Goal: Complete application form: Complete application form

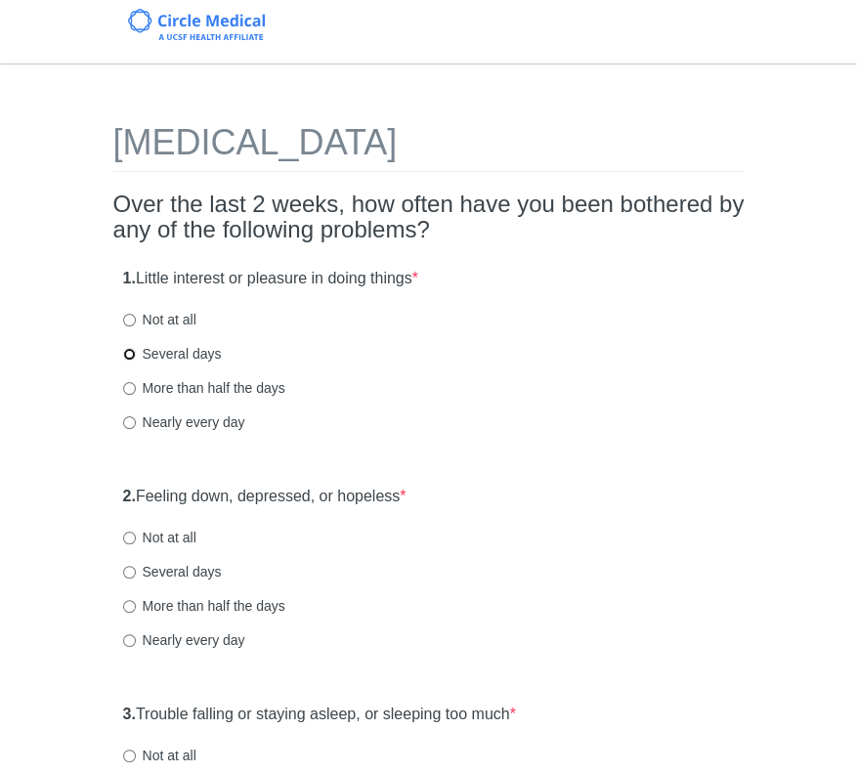
click at [127, 355] on input "Several days" at bounding box center [129, 354] width 13 height 13
radio input "true"
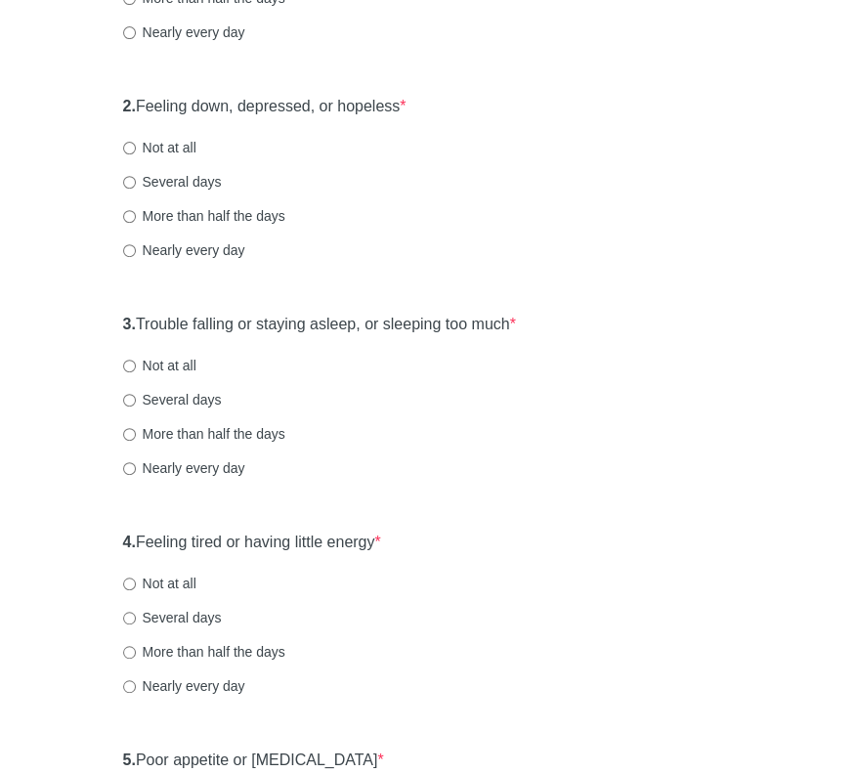
scroll to position [391, 0]
click at [128, 147] on input "Not at all" at bounding box center [129, 147] width 13 height 13
radio input "true"
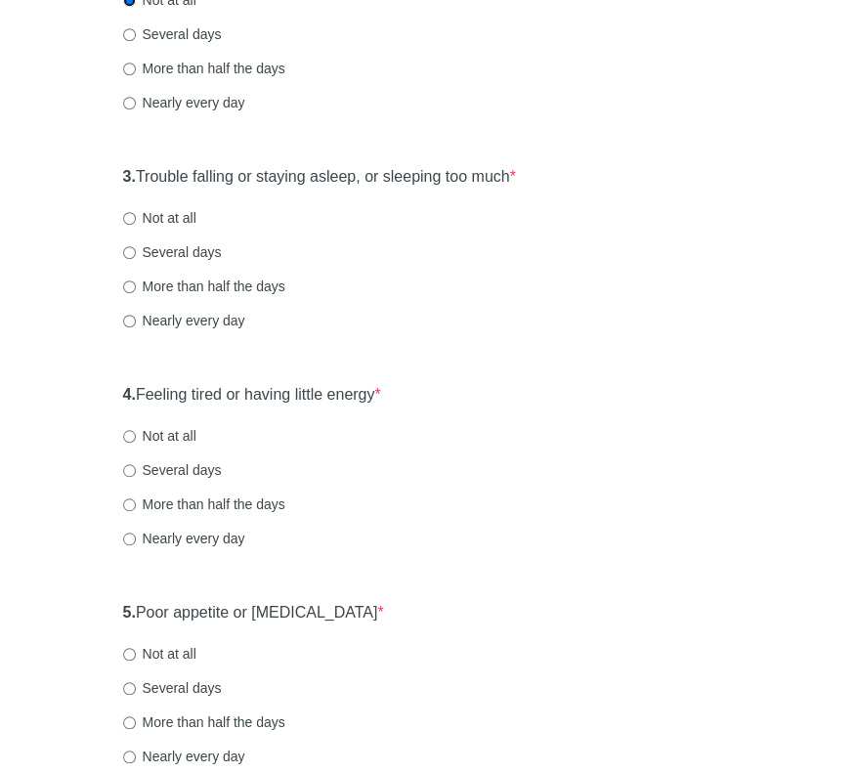
scroll to position [586, 0]
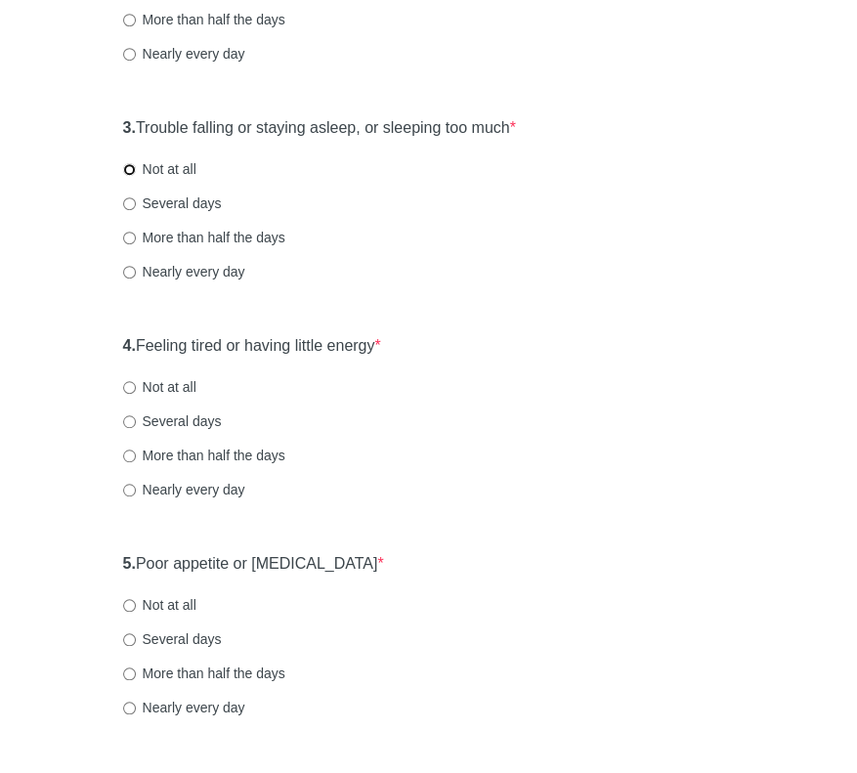
click at [125, 168] on input "Not at all" at bounding box center [129, 169] width 13 height 13
radio input "true"
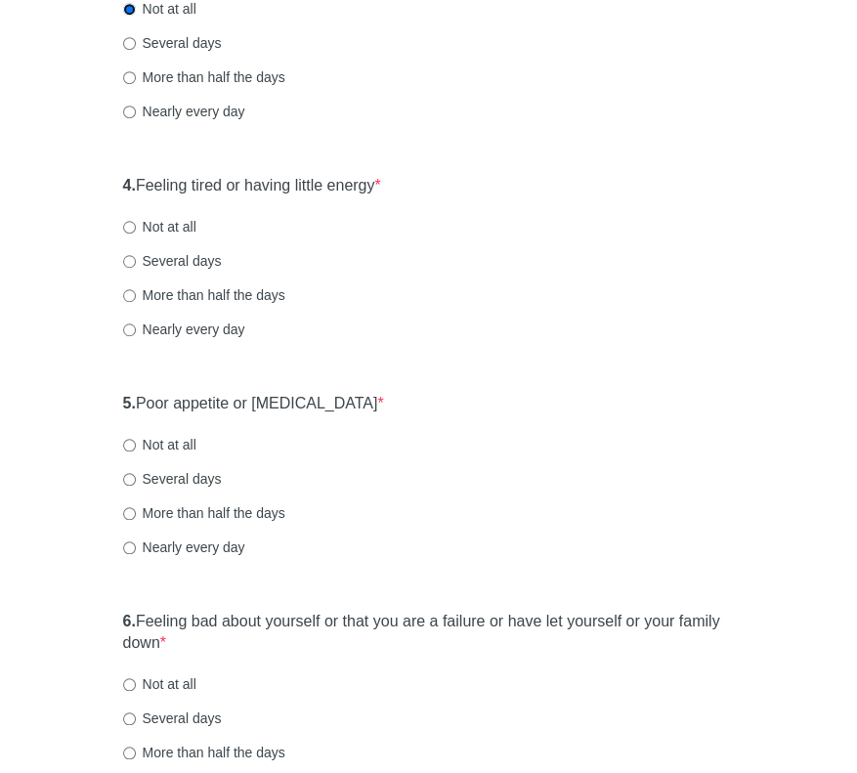
scroll to position [782, 0]
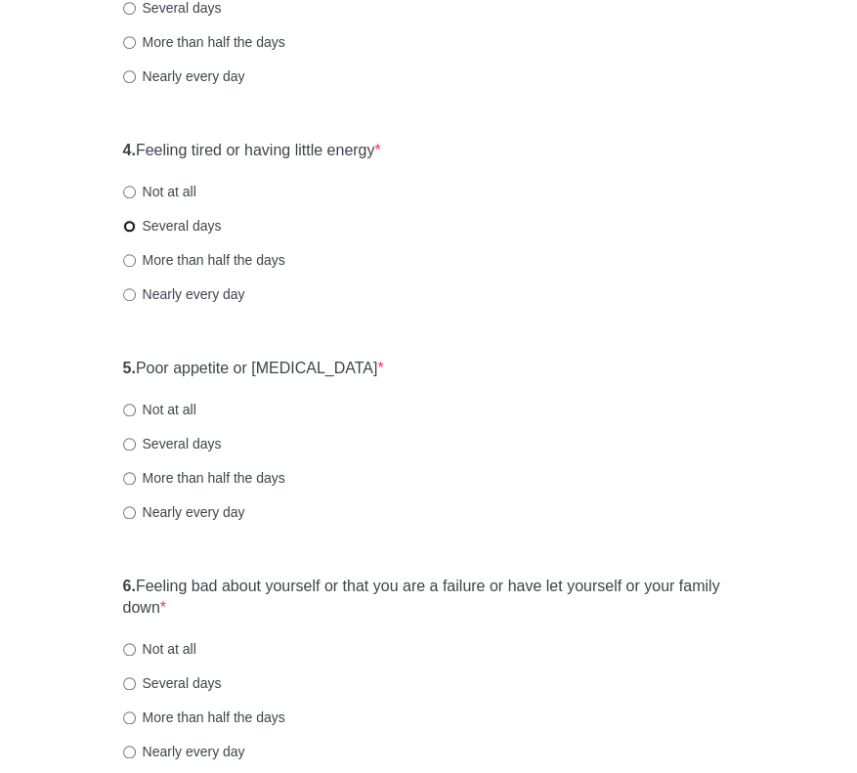
click at [129, 223] on input "Several days" at bounding box center [129, 226] width 13 height 13
radio input "true"
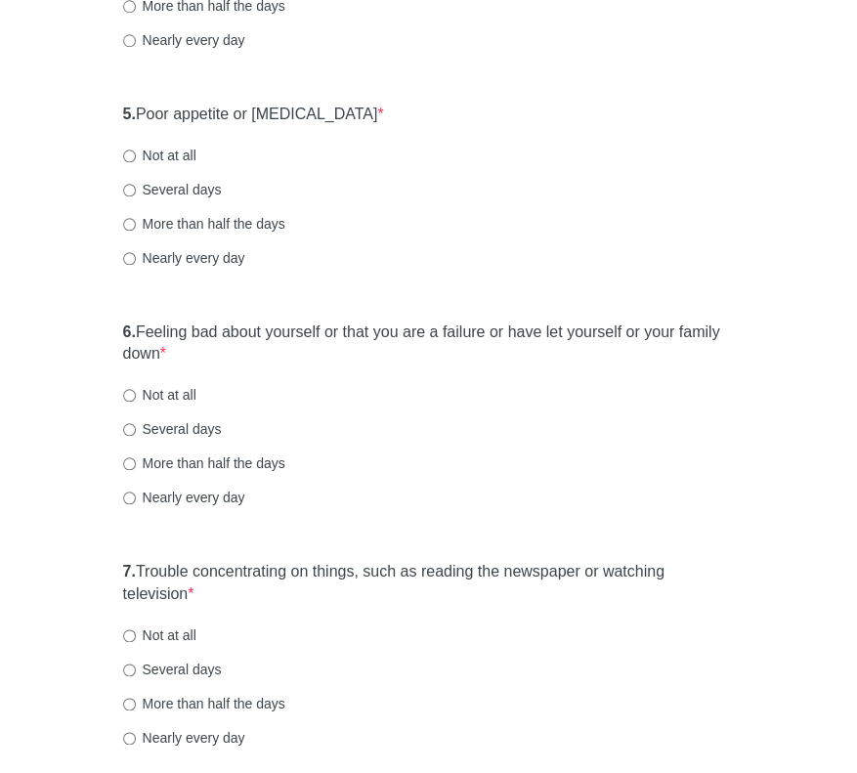
scroll to position [1075, 0]
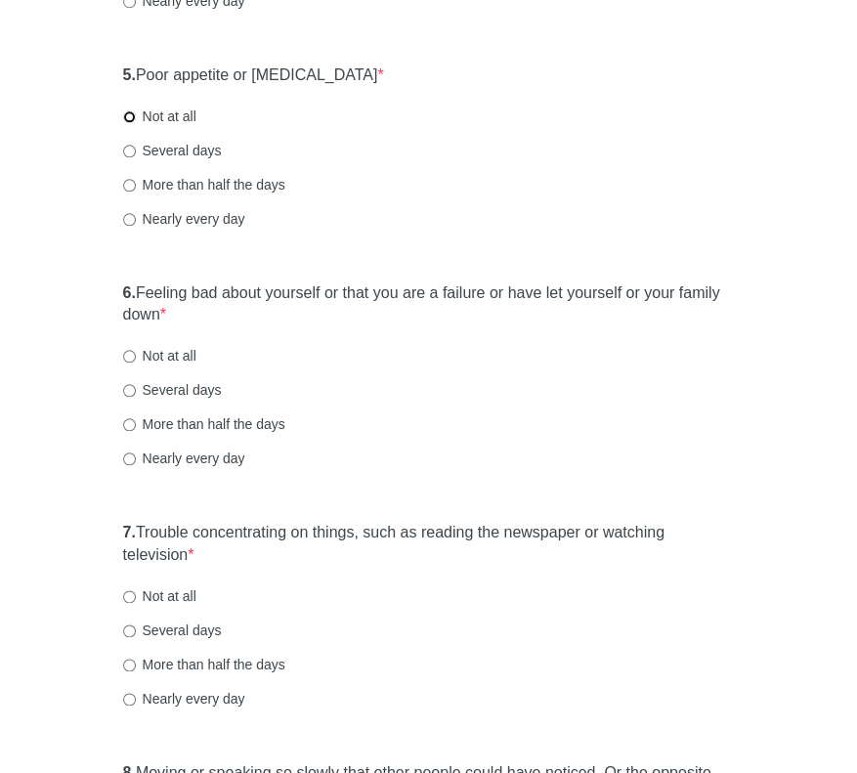
click at [128, 116] on input "Not at all" at bounding box center [129, 116] width 13 height 13
radio input "true"
click at [129, 357] on input "Not at all" at bounding box center [129, 356] width 13 height 13
radio input "true"
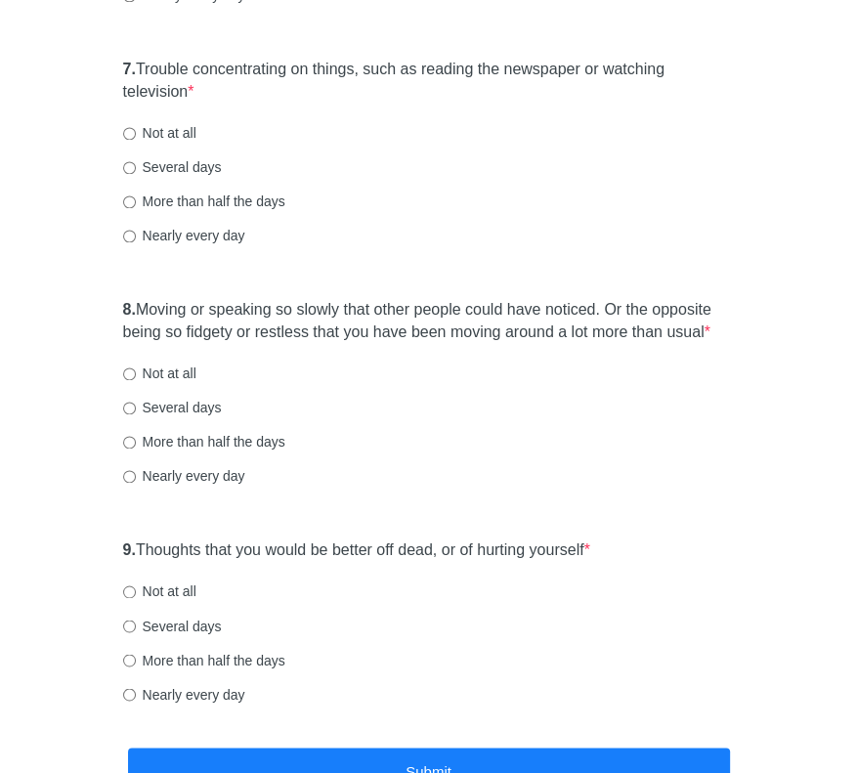
scroll to position [1564, 0]
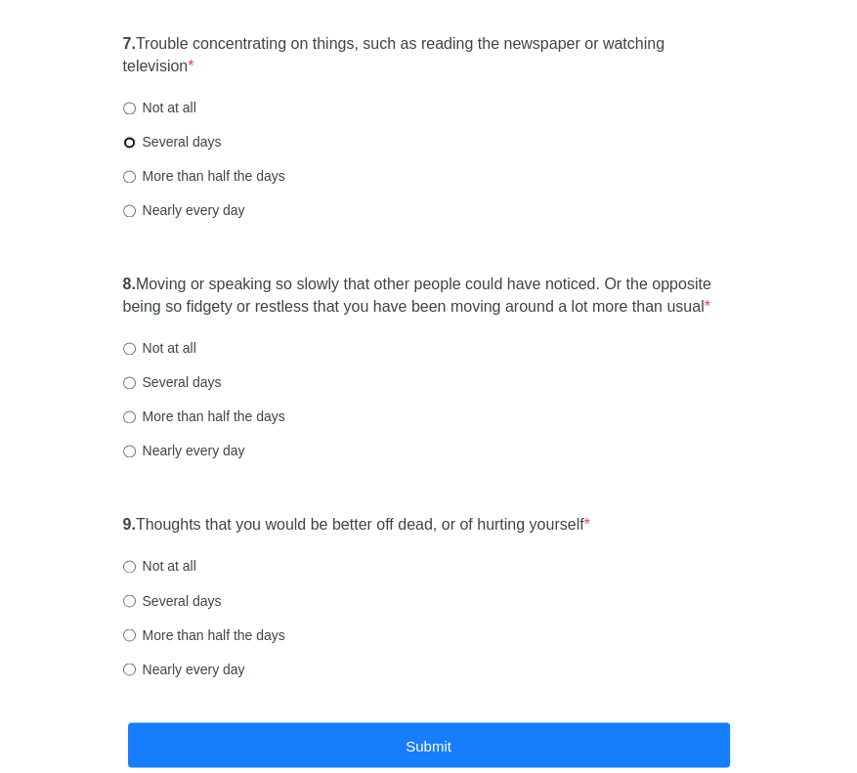
click at [129, 143] on input "Several days" at bounding box center [129, 142] width 13 height 13
radio input "true"
click at [129, 385] on input "Several days" at bounding box center [129, 382] width 13 height 13
radio input "true"
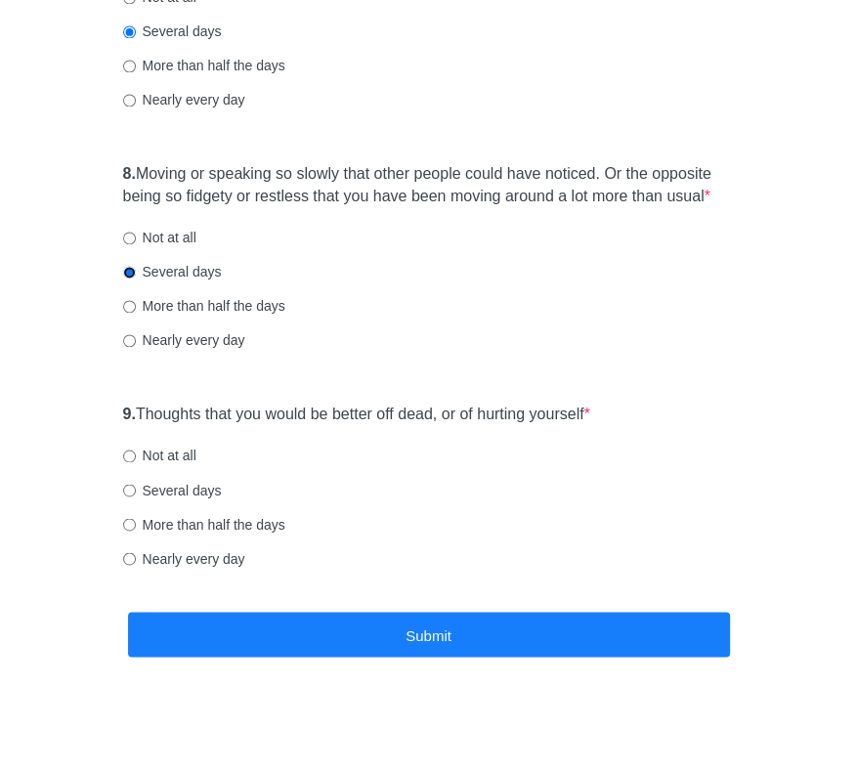
scroll to position [1675, 0]
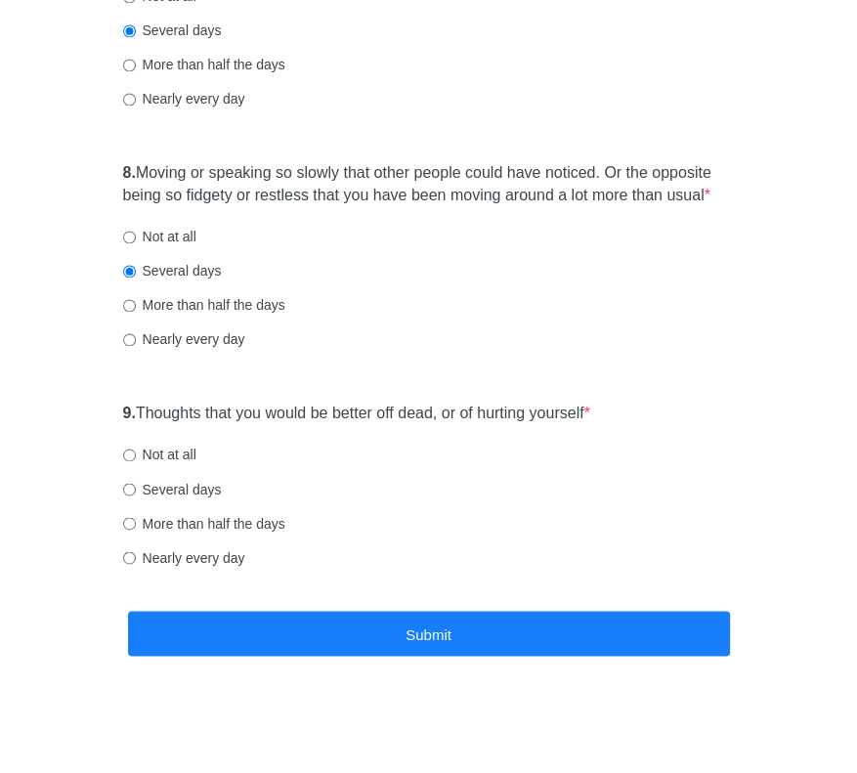
click at [135, 455] on label "Not at all" at bounding box center [159, 455] width 73 height 20
click at [135, 455] on input "Not at all" at bounding box center [129, 455] width 13 height 13
radio input "true"
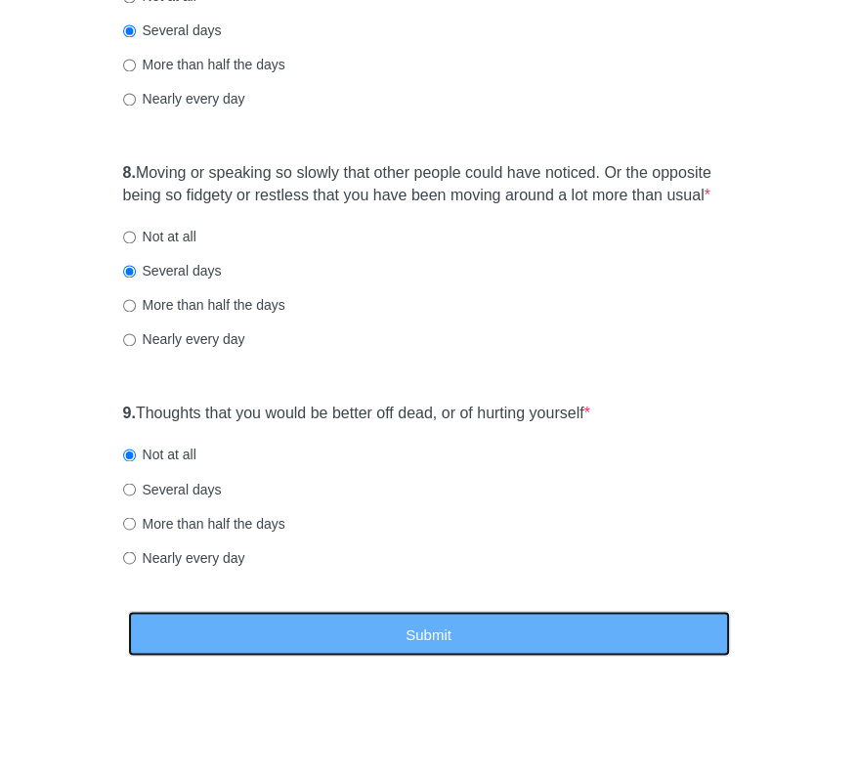
click at [464, 630] on button "Submit" at bounding box center [429, 634] width 602 height 46
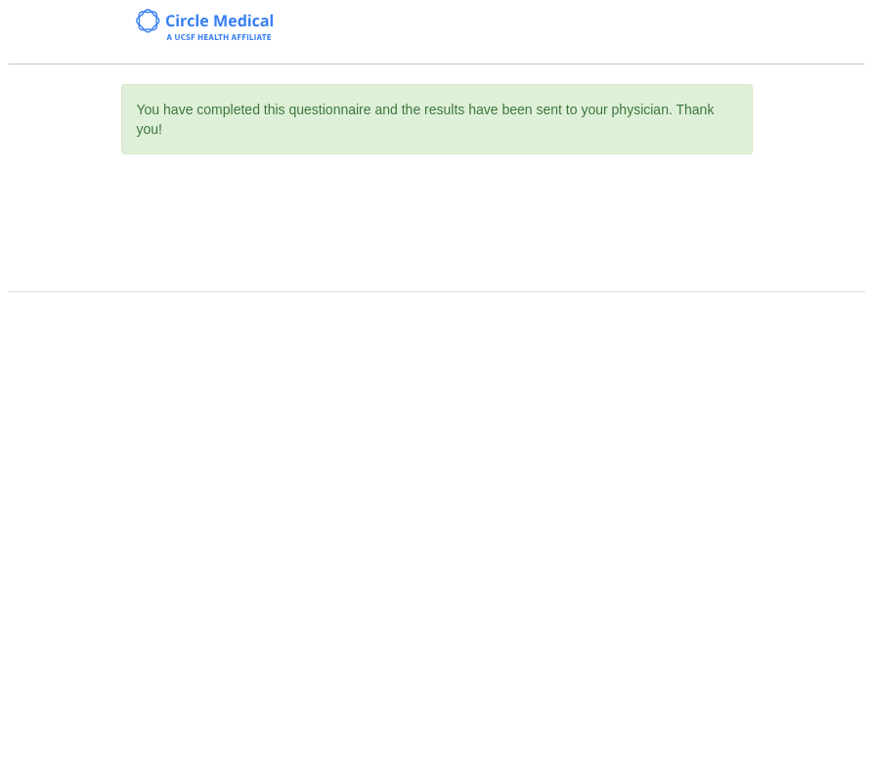
scroll to position [0, 0]
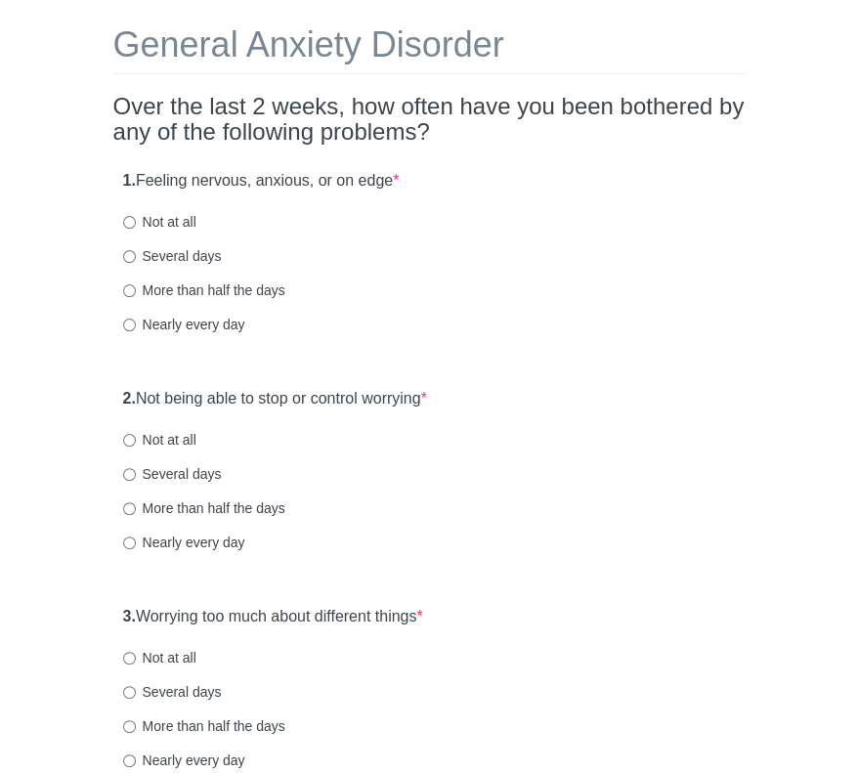
scroll to position [195, 0]
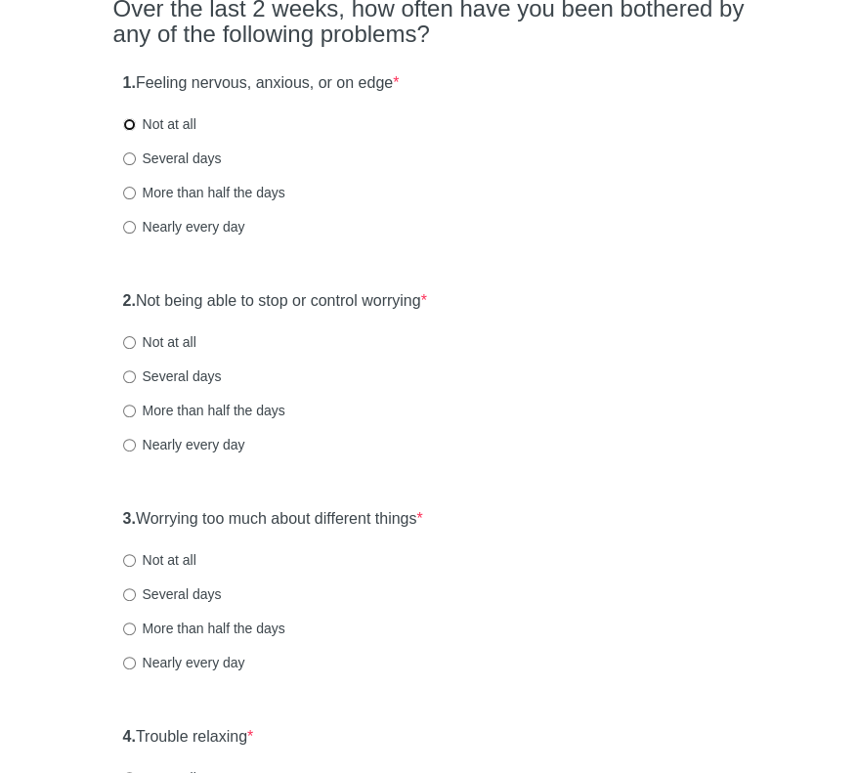
click at [129, 129] on input "Not at all" at bounding box center [129, 124] width 13 height 13
radio input "true"
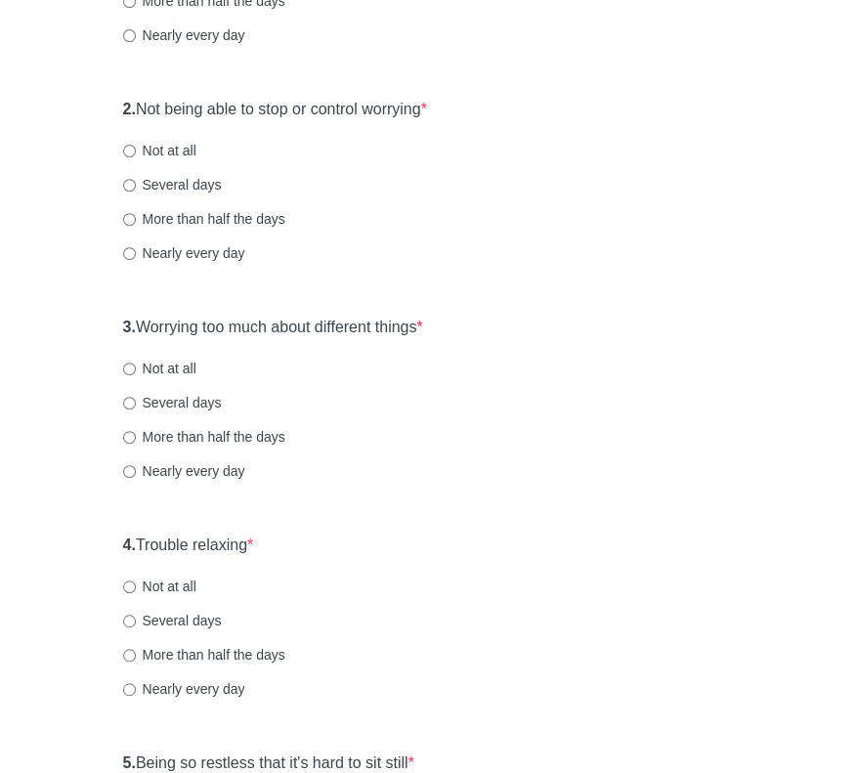
scroll to position [391, 0]
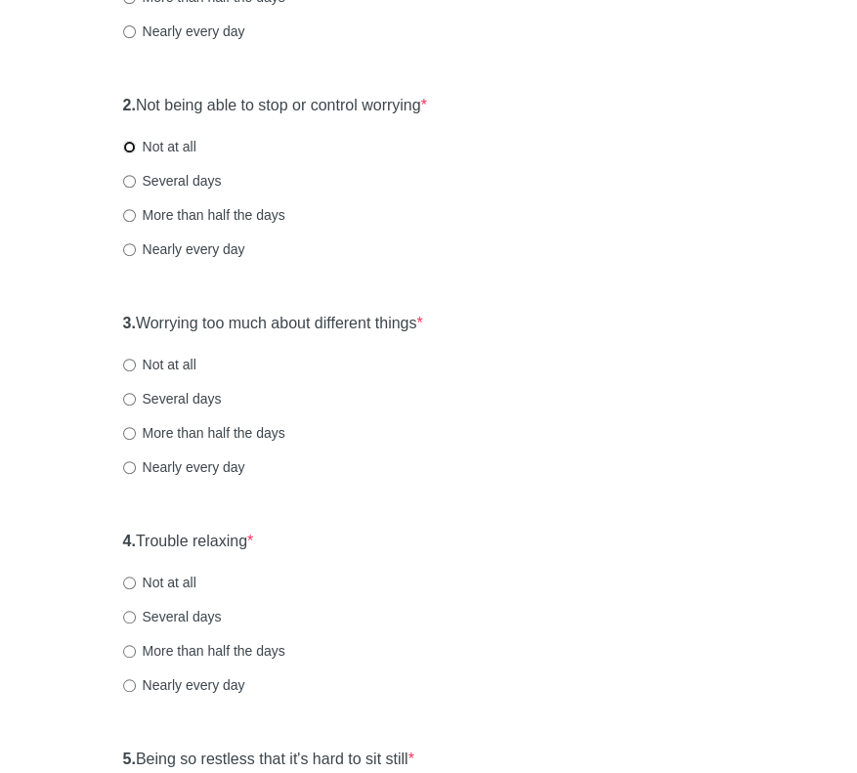
click at [129, 147] on input "Not at all" at bounding box center [129, 147] width 13 height 13
radio input "true"
click at [131, 363] on input "Not at all" at bounding box center [129, 365] width 13 height 13
radio input "true"
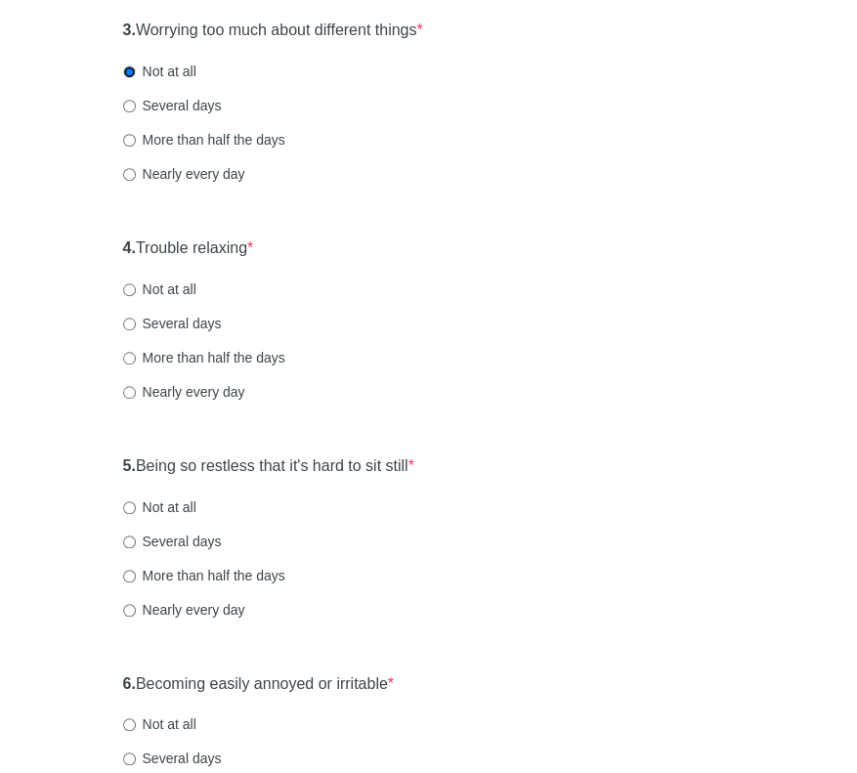
scroll to position [684, 0]
click at [129, 323] on input "Several days" at bounding box center [129, 324] width 13 height 13
radio input "true"
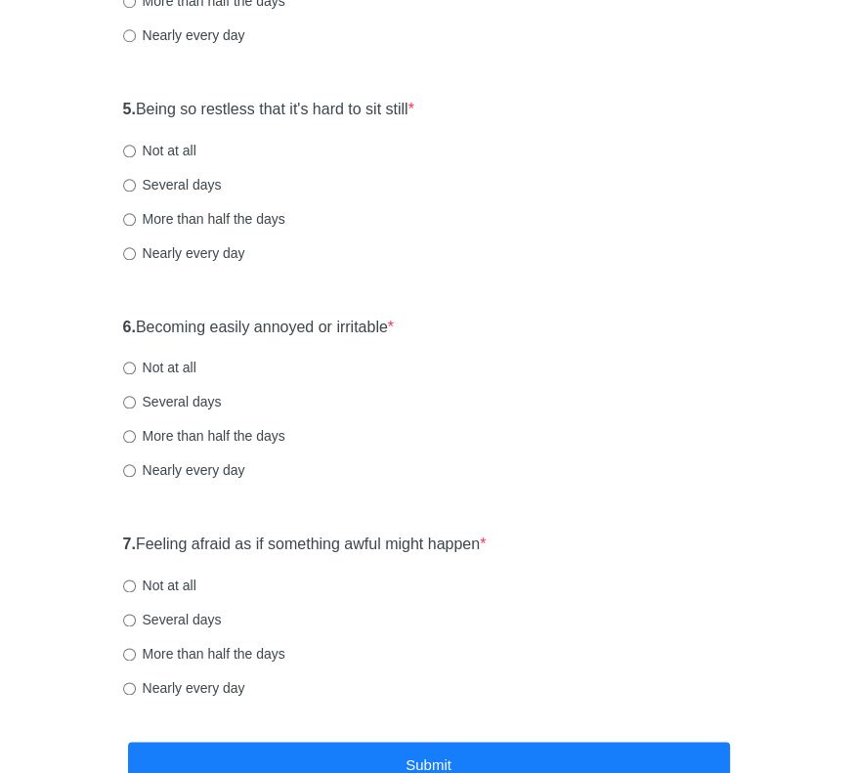
scroll to position [1075, 0]
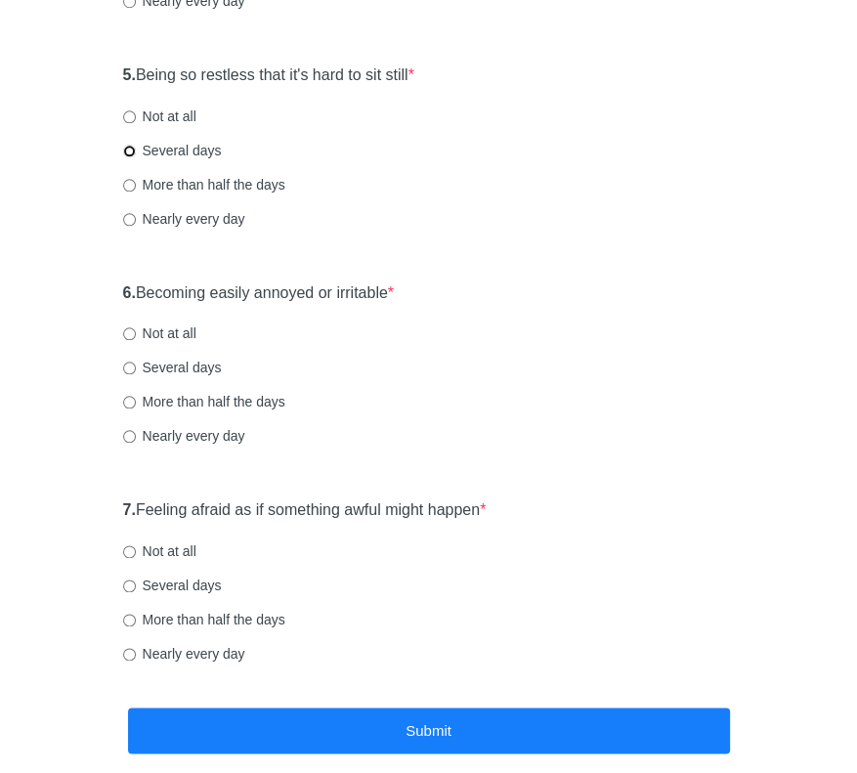
click at [131, 148] on input "Several days" at bounding box center [129, 151] width 13 height 13
radio input "true"
click at [134, 367] on input "Several days" at bounding box center [129, 368] width 13 height 13
radio input "true"
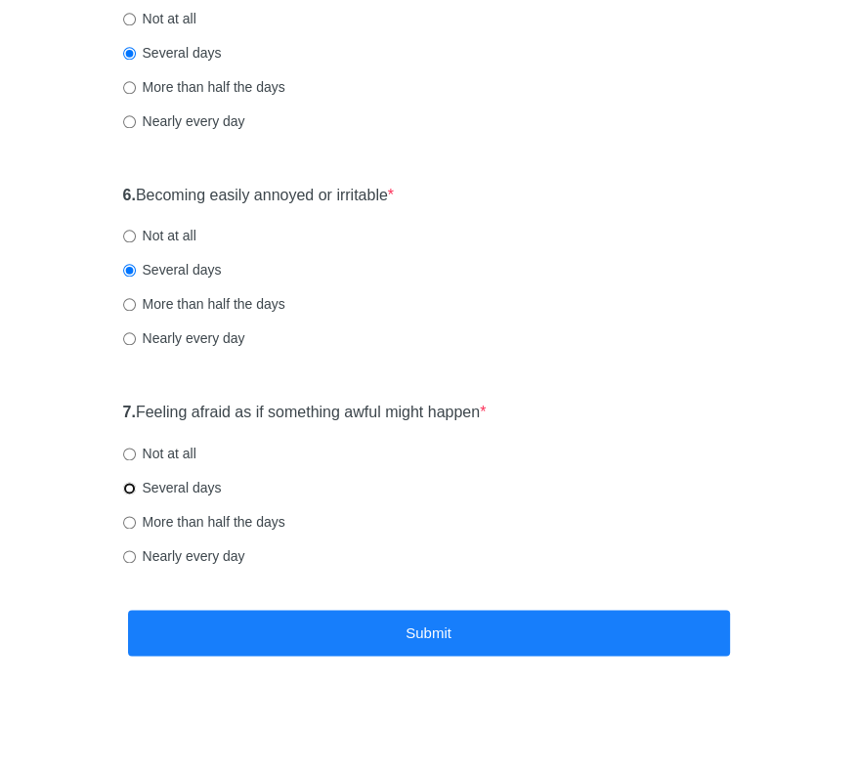
click at [129, 483] on input "Several days" at bounding box center [129, 488] width 13 height 13
radio input "true"
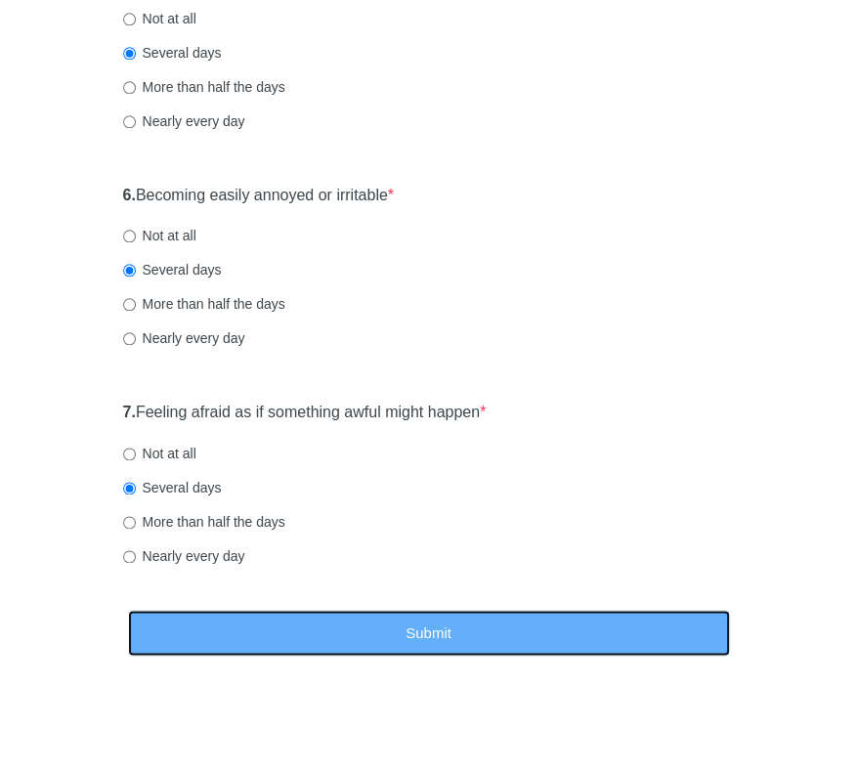
click at [461, 628] on button "Submit" at bounding box center [429, 633] width 602 height 46
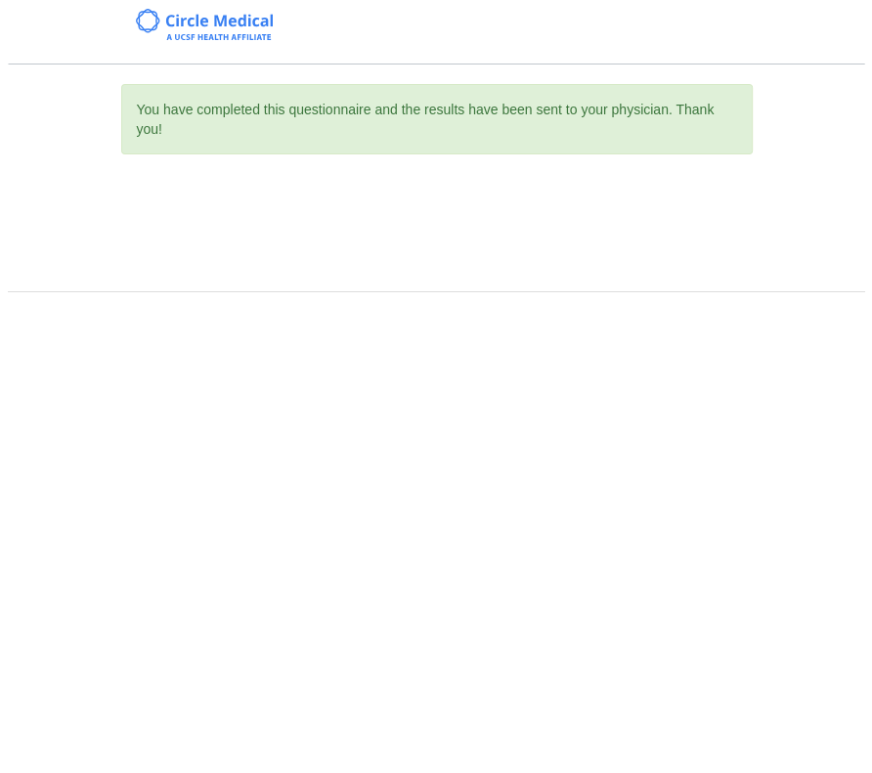
scroll to position [0, 0]
